Goal: Task Accomplishment & Management: Manage account settings

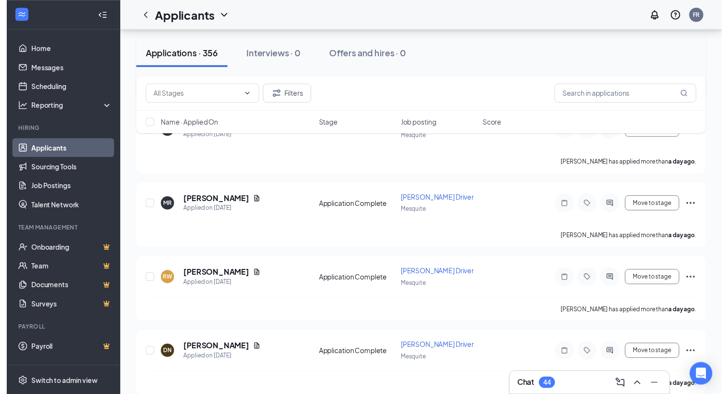
scroll to position [1059, 0]
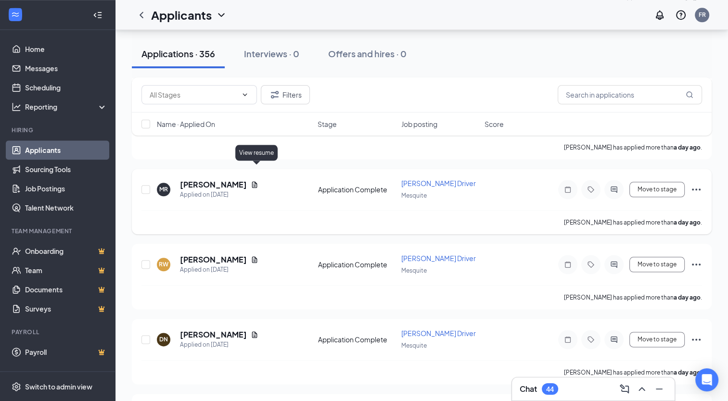
click at [256, 181] on icon "Document" at bounding box center [255, 185] width 8 height 8
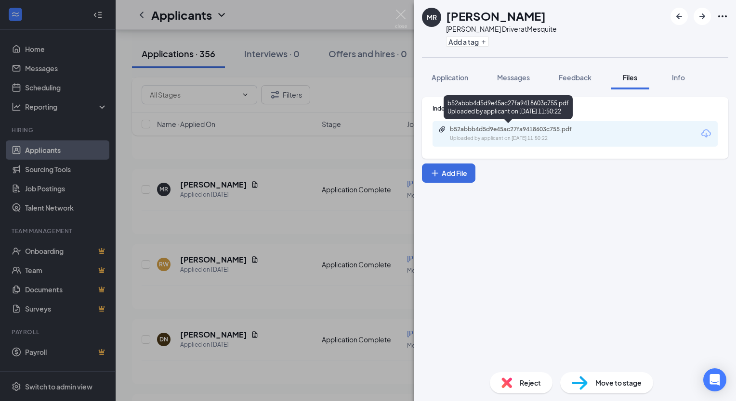
click at [483, 133] on div "b52abbb4d5d9e45ac27fa9418603c755.pdf Uploaded by applicant on [DATE] 11:50:22" at bounding box center [516, 134] width 156 height 17
click at [404, 11] on img at bounding box center [401, 19] width 12 height 19
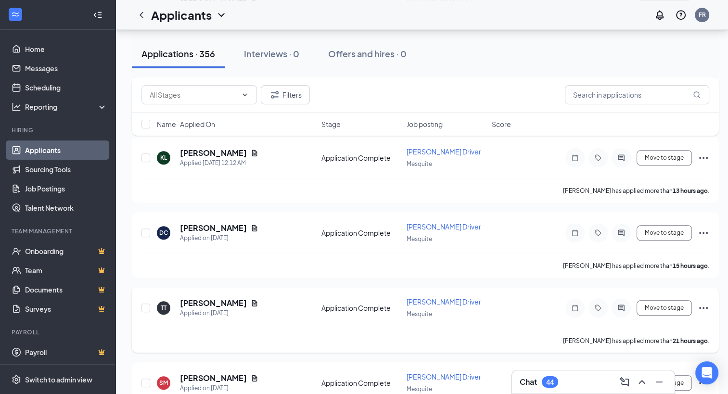
scroll to position [674, 0]
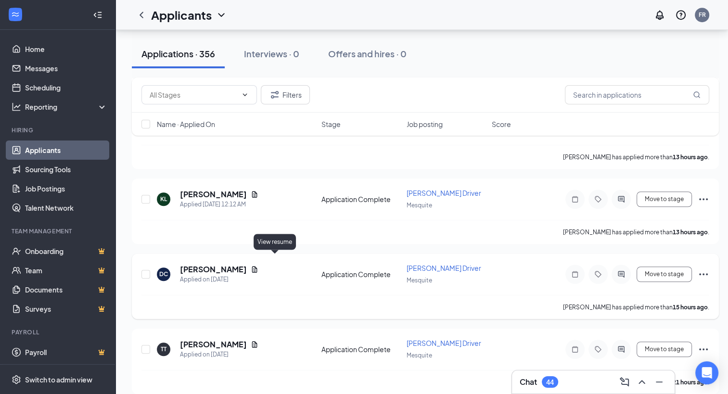
click at [258, 266] on icon "Document" at bounding box center [255, 270] width 8 height 8
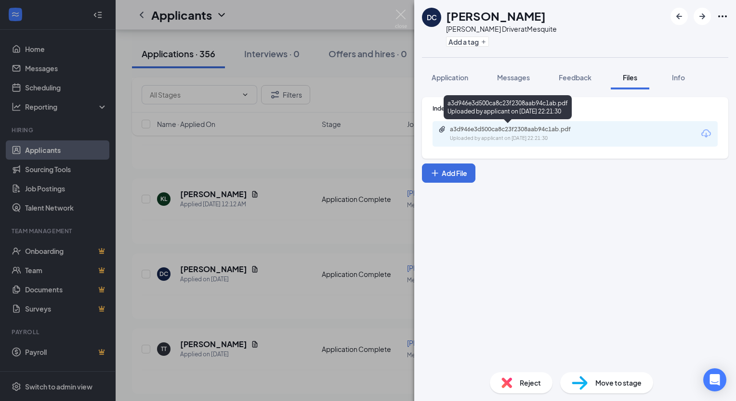
click at [515, 130] on div "a3d946e3d500ca8c23f2308aab94c1ab.pdf" at bounding box center [517, 130] width 135 height 8
click at [402, 12] on img at bounding box center [401, 19] width 12 height 19
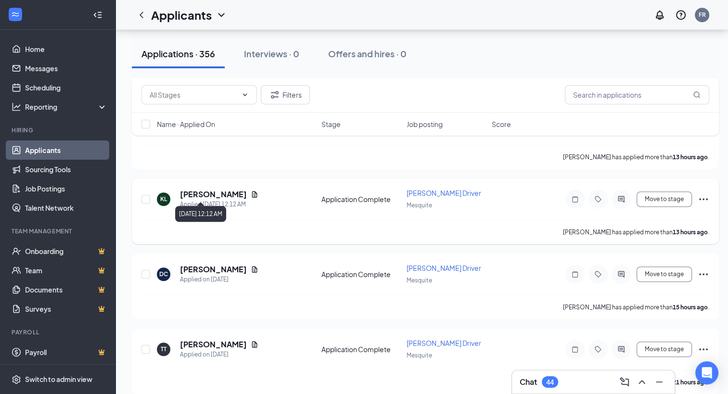
click at [252, 191] on icon "Document" at bounding box center [254, 194] width 5 height 6
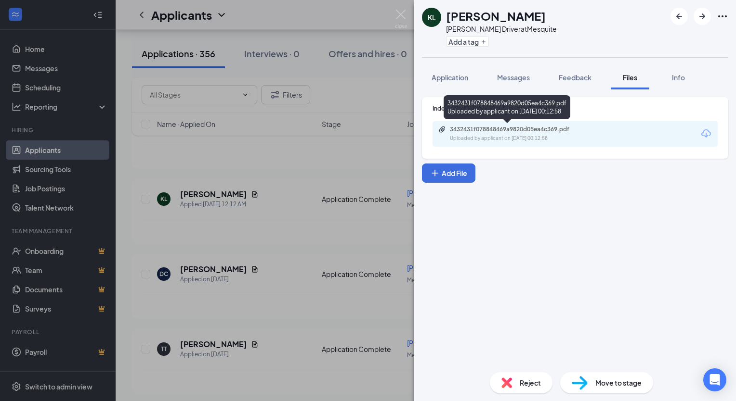
click at [544, 131] on div "3432431f078848469a9820d05ea4c369.pdf" at bounding box center [517, 130] width 135 height 8
click at [394, 13] on div "KL [PERSON_NAME] Driver at Mesquite Add a tag Application Messages Feedback Fil…" at bounding box center [368, 200] width 736 height 401
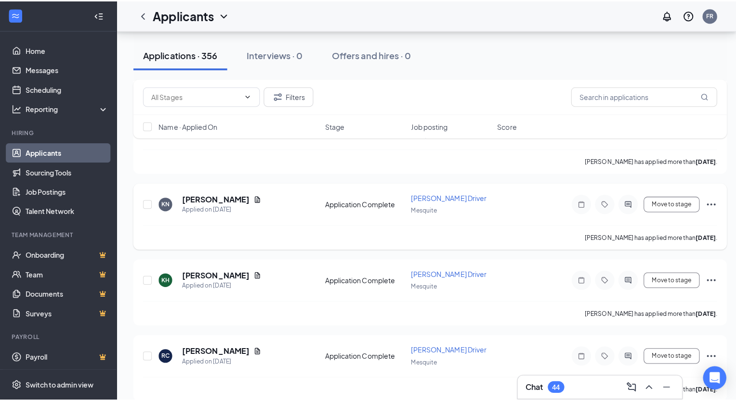
scroll to position [2551, 0]
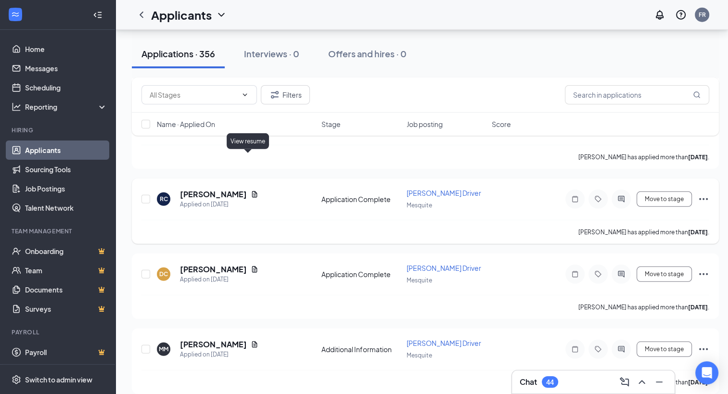
click at [252, 191] on icon "Document" at bounding box center [254, 194] width 5 height 6
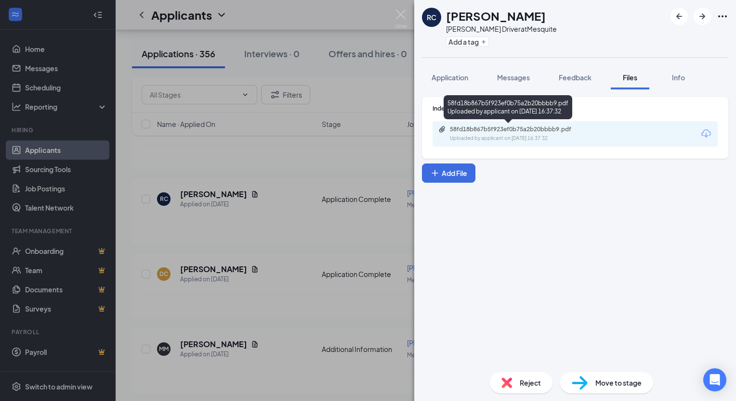
click at [516, 127] on div "58fd18b867b5f923ef0b75a2b20bbbb9.pdf" at bounding box center [517, 130] width 135 height 8
